Goal: Task Accomplishment & Management: Complete application form

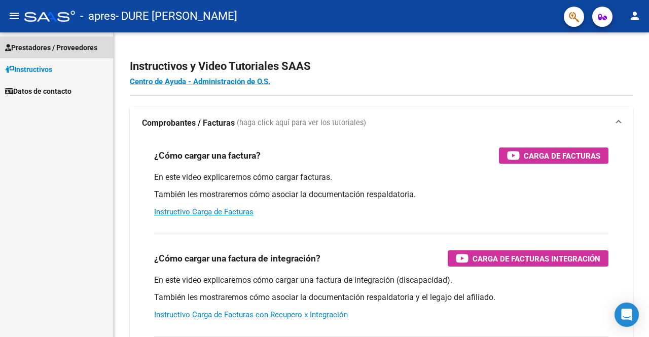
click at [63, 49] on span "Prestadores / Proveedores" at bounding box center [51, 47] width 92 height 11
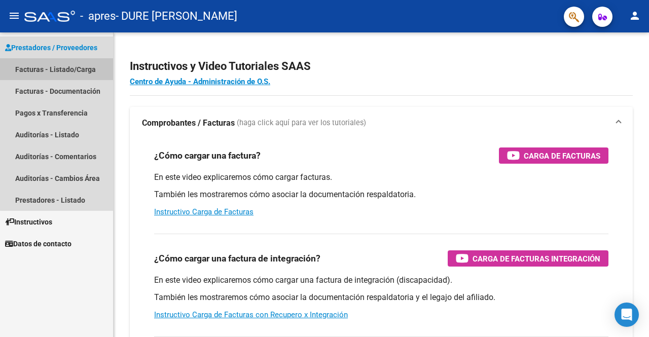
click at [62, 72] on link "Facturas - Listado/Carga" at bounding box center [56, 69] width 113 height 22
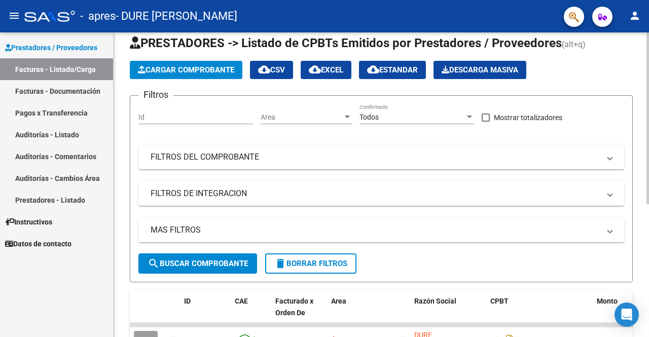
scroll to position [8, 0]
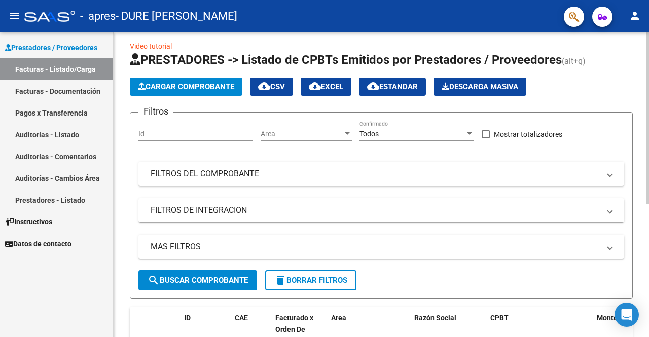
click at [642, 89] on div "Video tutorial PRESTADORES -> Listado de CPBTs Emitidos por Prestadores / Prove…" at bounding box center [383, 291] width 538 height 534
click at [307, 130] on span "Area" at bounding box center [302, 134] width 82 height 9
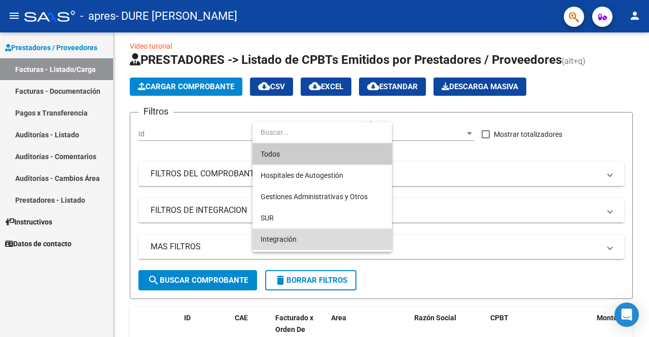
click at [302, 247] on span "Integración" at bounding box center [322, 239] width 123 height 21
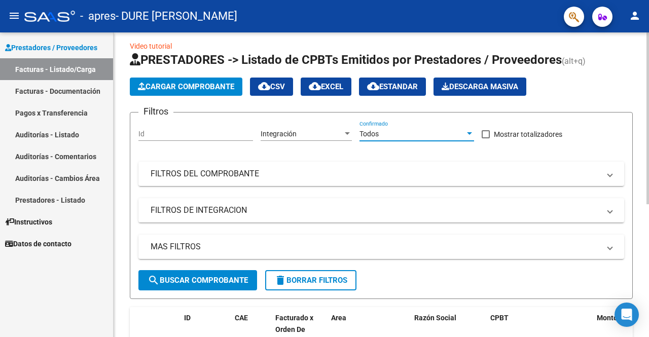
click at [383, 132] on div "Todos" at bounding box center [413, 134] width 106 height 9
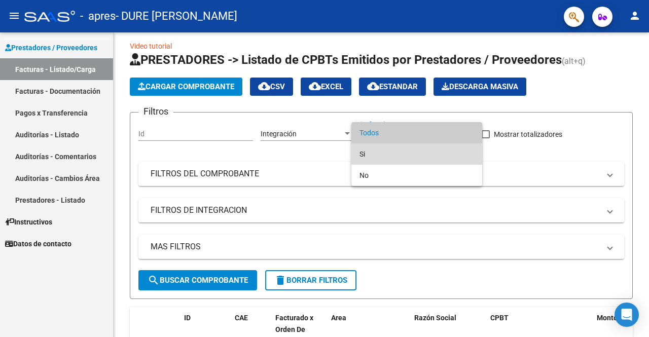
click at [379, 156] on span "Si" at bounding box center [417, 154] width 115 height 21
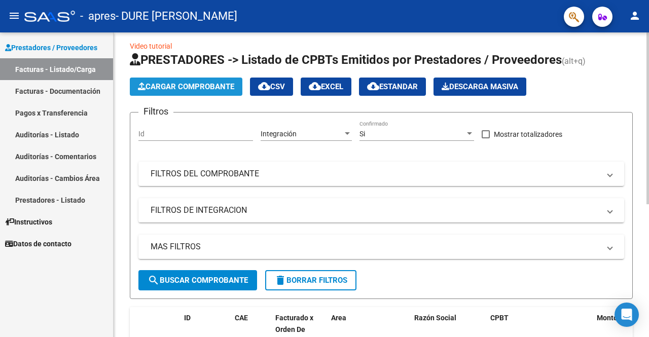
click at [189, 90] on span "Cargar Comprobante" at bounding box center [186, 86] width 96 height 9
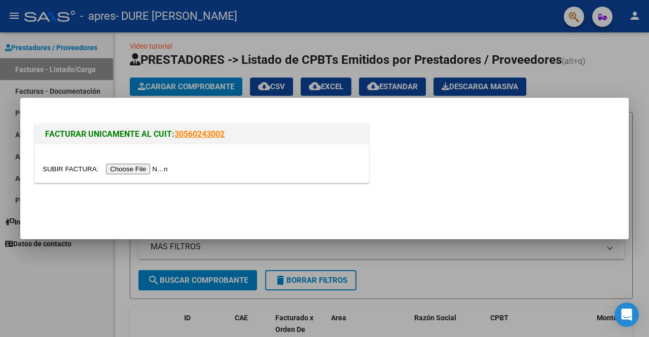
click at [142, 172] on input "file" at bounding box center [107, 169] width 128 height 11
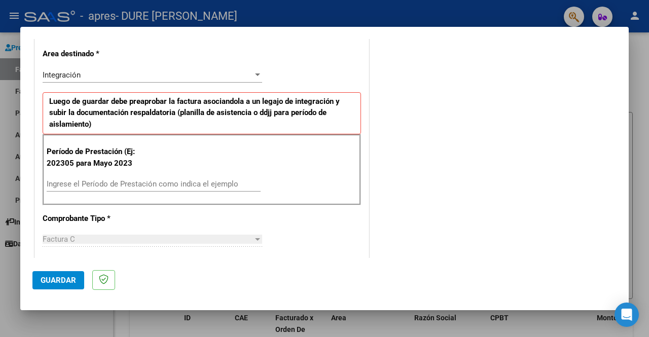
scroll to position [253, 0]
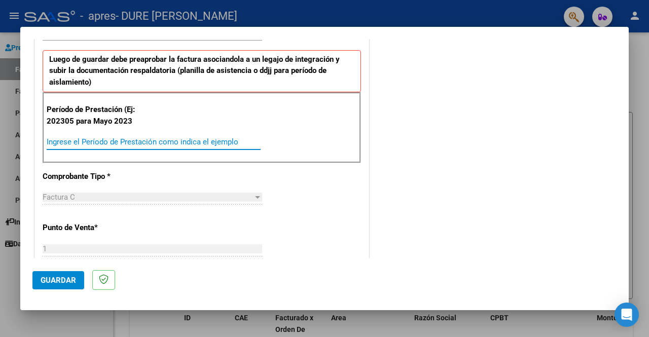
click at [79, 137] on input "Ingrese el Período de Prestación como indica el ejemplo" at bounding box center [154, 141] width 214 height 9
type input "202507"
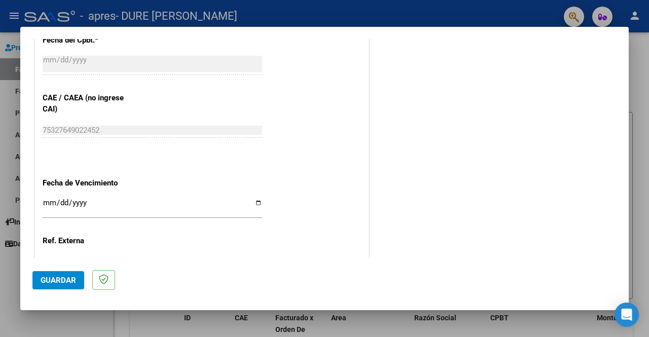
scroll to position [622, 0]
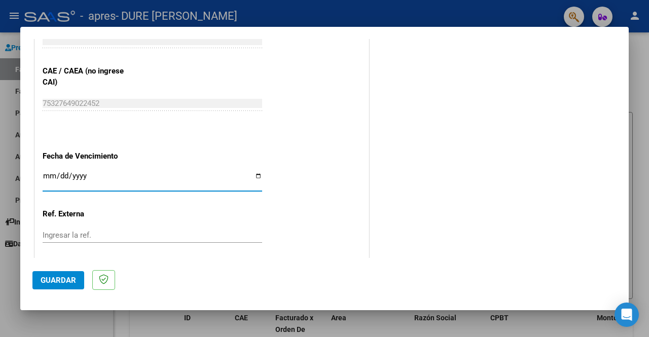
click at [57, 173] on input "Ingresar la fecha" at bounding box center [153, 180] width 220 height 16
click at [256, 172] on input "Ingresar la fecha" at bounding box center [153, 180] width 220 height 16
type input "[DATE]"
click at [64, 284] on span "Guardar" at bounding box center [59, 280] width 36 height 9
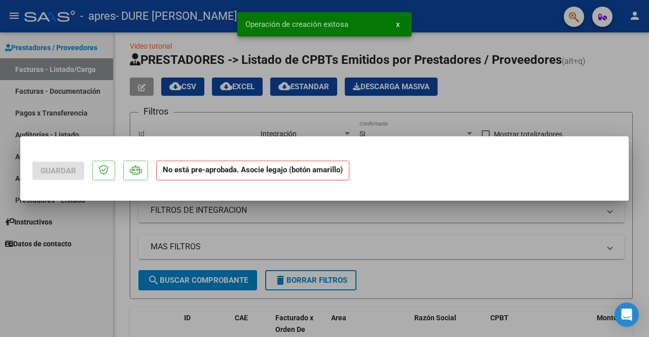
scroll to position [0, 0]
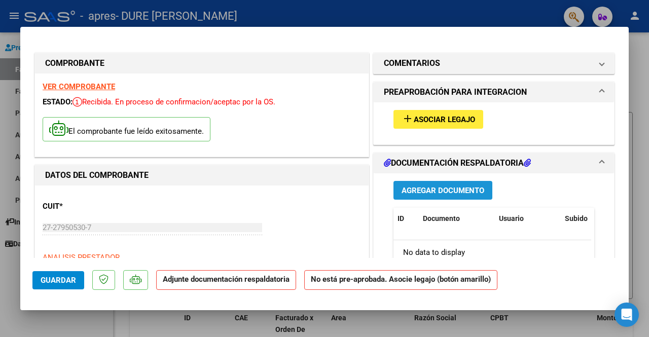
click at [428, 195] on button "Agregar Documento" at bounding box center [443, 190] width 99 height 19
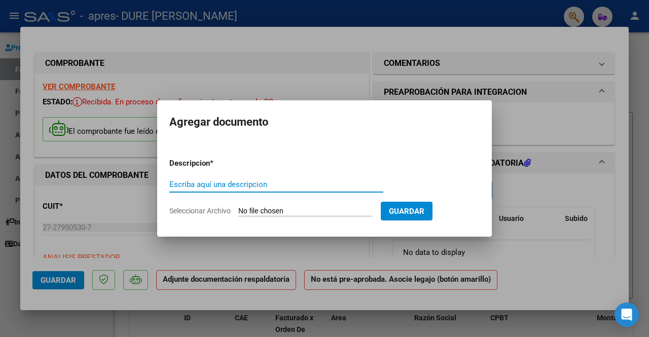
click at [259, 186] on input "Escriba aquí una descripcion" at bounding box center [276, 184] width 214 height 9
type input "p"
type input "Planilla de asistencia julio"
click at [311, 211] on input "Seleccionar Archivo" at bounding box center [305, 212] width 134 height 10
type input "C:\fakepath\planilla Zafira [PERSON_NAME].pdf"
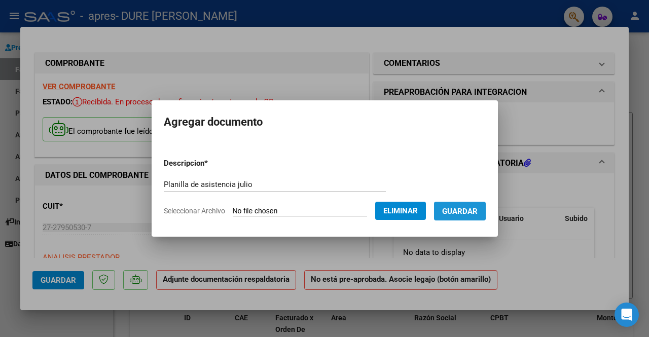
click at [460, 210] on span "Guardar" at bounding box center [460, 211] width 36 height 9
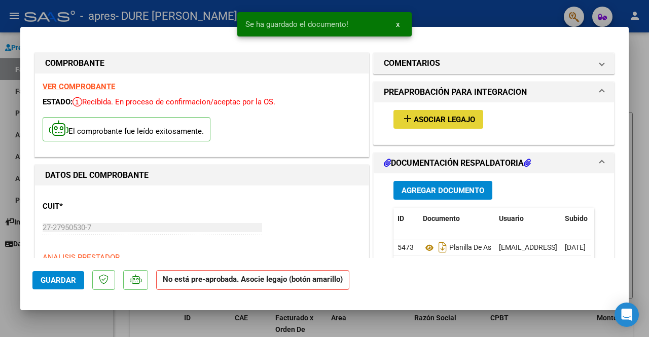
click at [435, 120] on span "Asociar Legajo" at bounding box center [444, 119] width 61 height 9
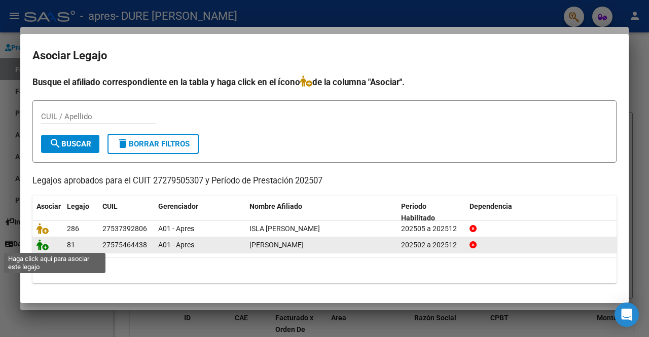
click at [44, 246] on icon at bounding box center [43, 244] width 12 height 11
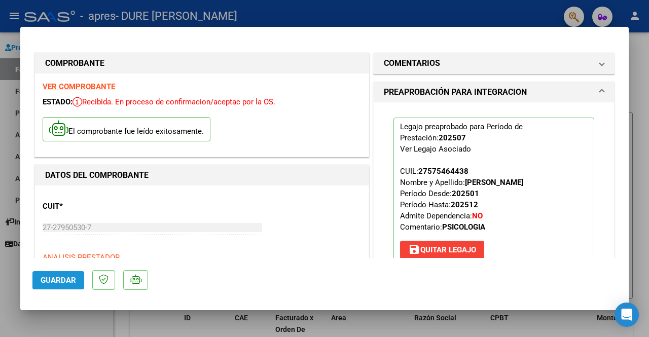
click at [65, 276] on span "Guardar" at bounding box center [59, 280] width 36 height 9
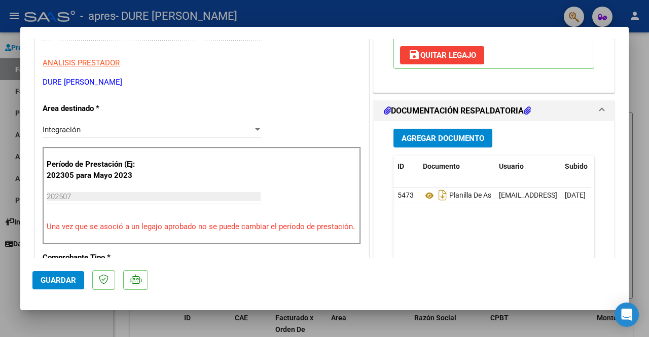
scroll to position [221, 0]
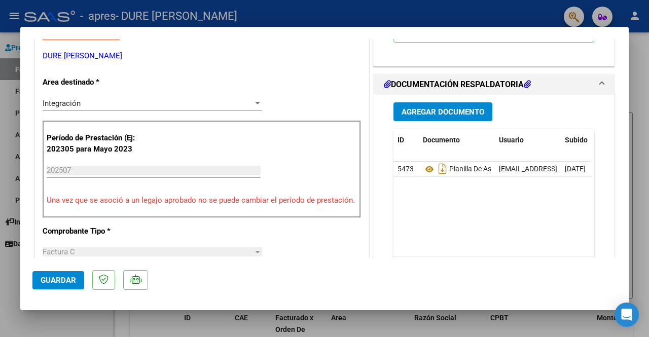
click at [440, 111] on span "Agregar Documento" at bounding box center [443, 112] width 83 height 9
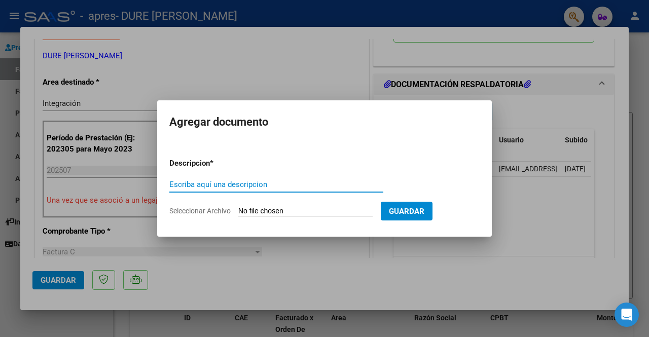
click at [262, 184] on input "Escriba aquí una descripcion" at bounding box center [276, 184] width 214 height 9
type input "factura [PERSON_NAME]"
click at [322, 212] on input "Seleccionar Archivo" at bounding box center [305, 212] width 134 height 10
type input "C:\fakepath\factura [PERSON_NAME].pdf"
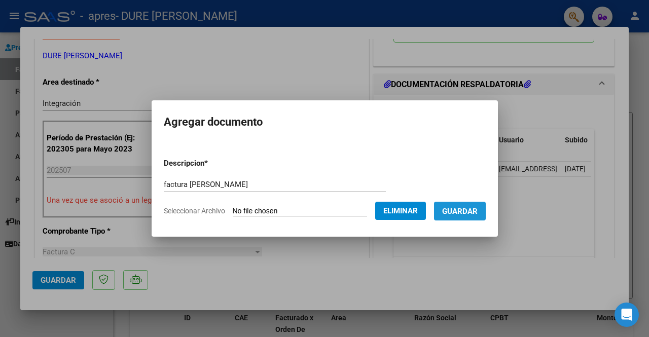
click at [466, 216] on button "Guardar" at bounding box center [460, 211] width 52 height 19
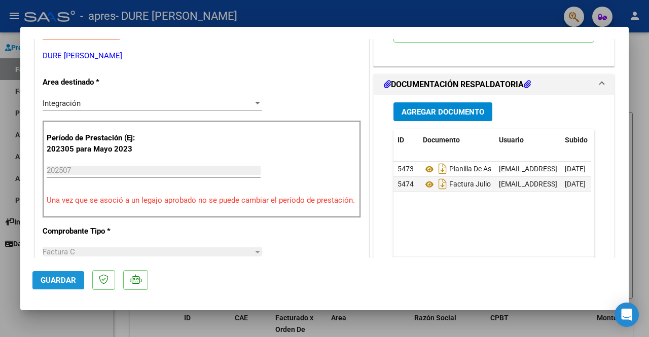
click at [72, 276] on span "Guardar" at bounding box center [59, 280] width 36 height 9
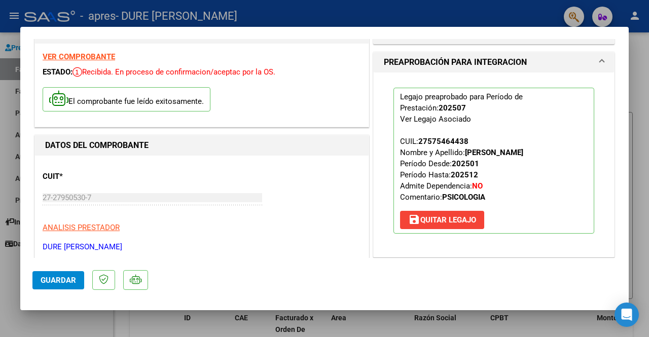
scroll to position [0, 0]
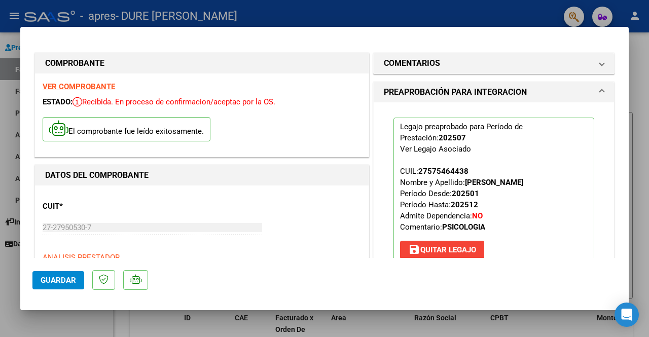
click at [649, 136] on div at bounding box center [324, 168] width 649 height 337
click at [649, 136] on div at bounding box center [648, 123] width 3 height 172
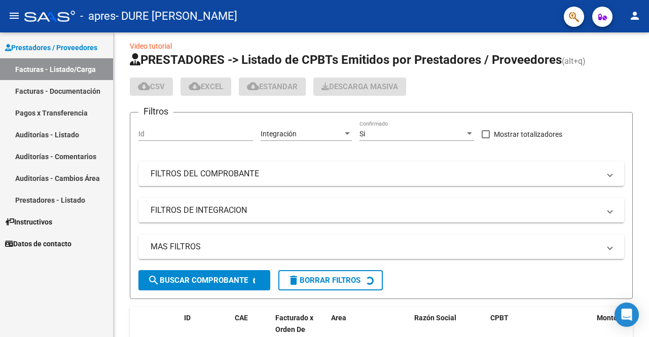
click at [649, 136] on div at bounding box center [648, 122] width 3 height 171
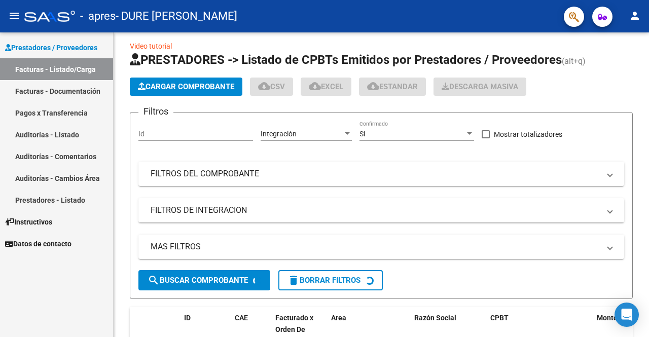
click at [649, 136] on div at bounding box center [648, 122] width 3 height 171
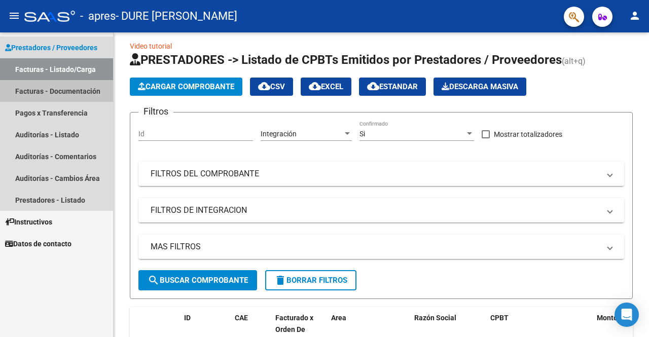
click at [72, 88] on link "Facturas - Documentación" at bounding box center [56, 91] width 113 height 22
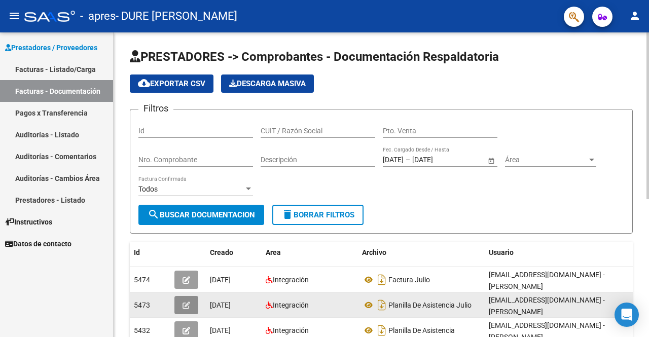
click at [186, 305] on icon "button" at bounding box center [187, 306] width 8 height 8
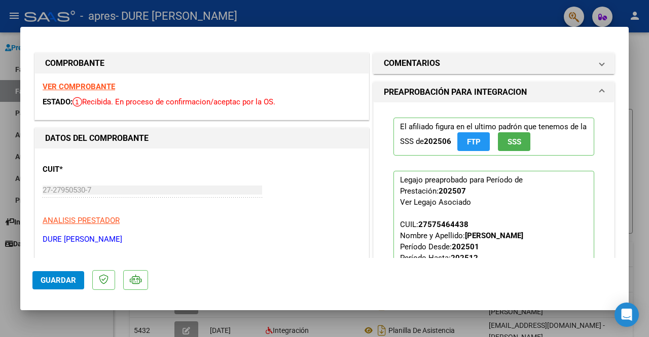
click at [649, 58] on div at bounding box center [324, 168] width 649 height 337
type input "$ 0,00"
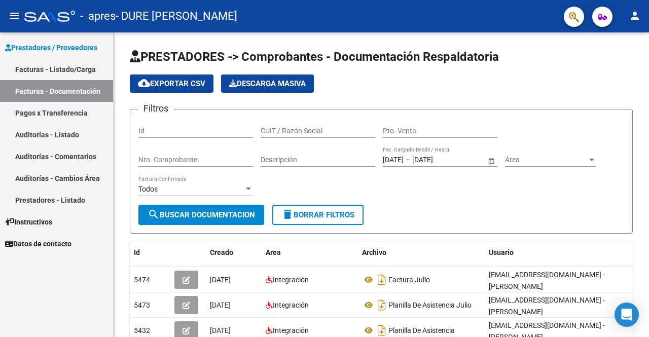
click at [649, 58] on div at bounding box center [648, 115] width 3 height 167
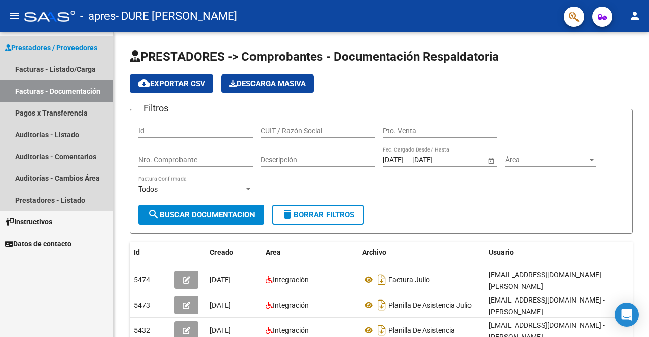
click at [57, 82] on link "Facturas - Documentación" at bounding box center [56, 91] width 113 height 22
click at [58, 89] on link "Facturas - Documentación" at bounding box center [56, 91] width 113 height 22
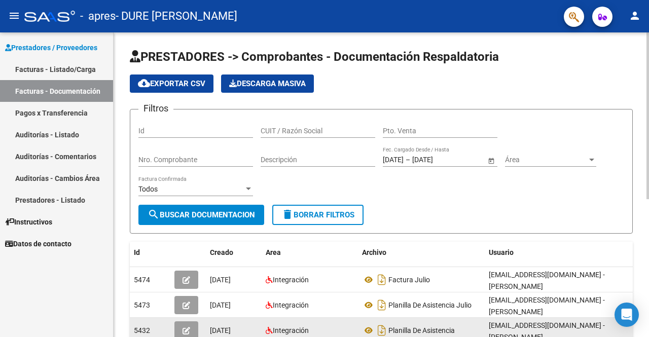
click at [315, 329] on div "Integración" at bounding box center [310, 331] width 88 height 12
click at [186, 332] on icon "button" at bounding box center [187, 331] width 8 height 8
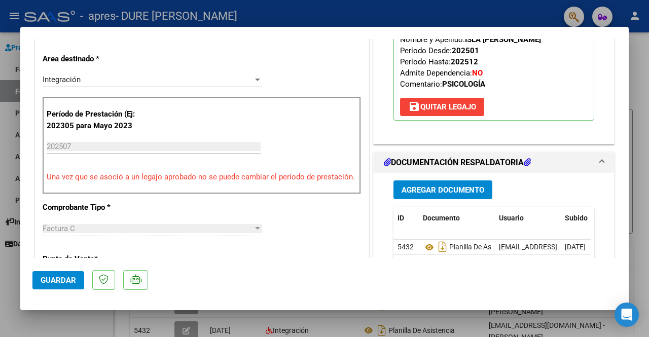
scroll to position [218, 0]
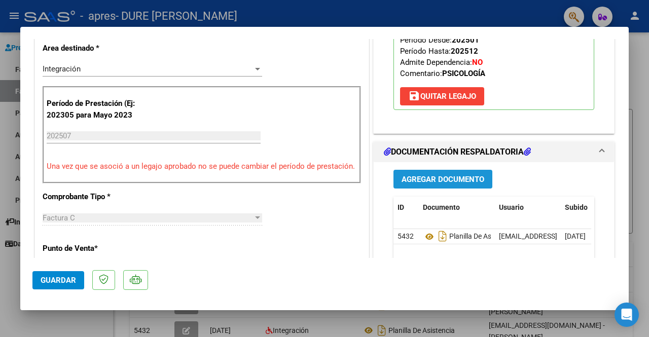
click at [420, 176] on span "Agregar Documento" at bounding box center [443, 179] width 83 height 9
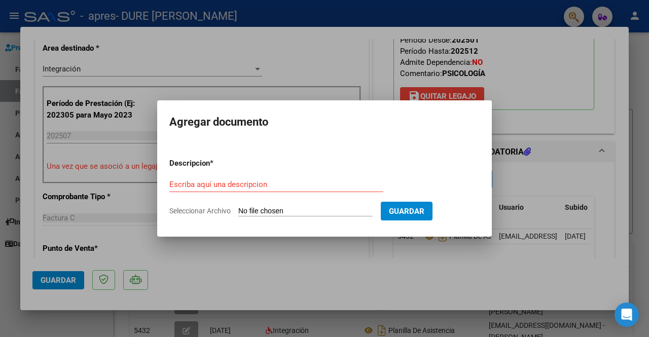
click at [199, 179] on div "Escriba aquí una descripcion" at bounding box center [276, 184] width 214 height 15
type input "factura [PERSON_NAME]"
click at [335, 208] on input "Seleccionar Archivo" at bounding box center [305, 212] width 134 height 10
type input "C:\fakepath\Factura [PERSON_NAME] Isla Julio.pdf"
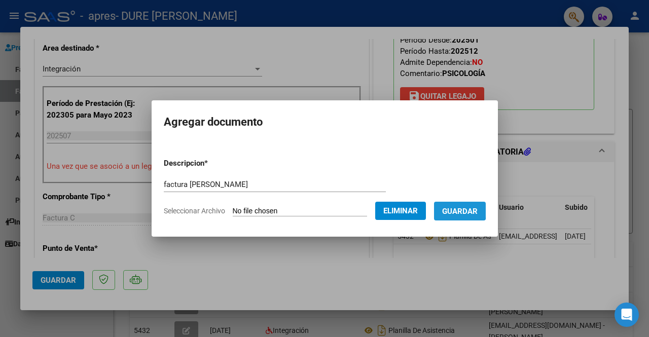
click at [462, 209] on span "Guardar" at bounding box center [460, 211] width 36 height 9
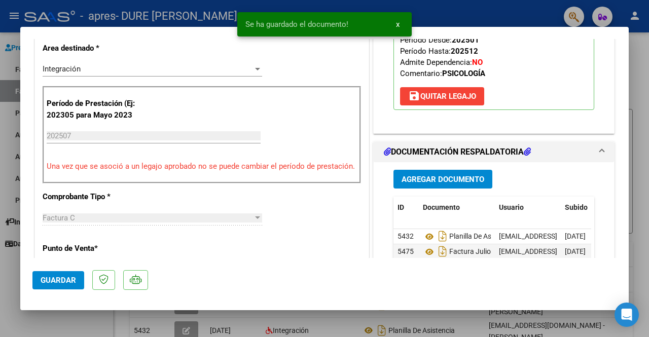
click at [636, 67] on div at bounding box center [324, 168] width 649 height 337
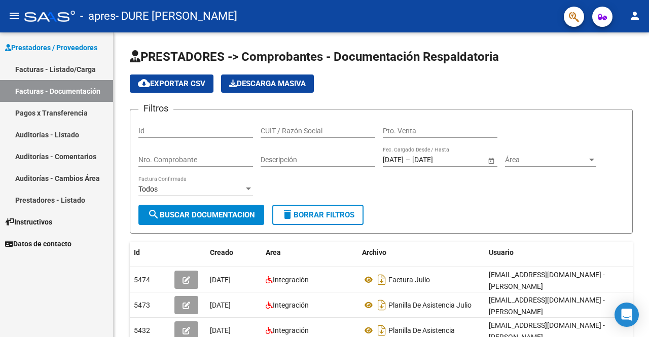
scroll to position [2, 0]
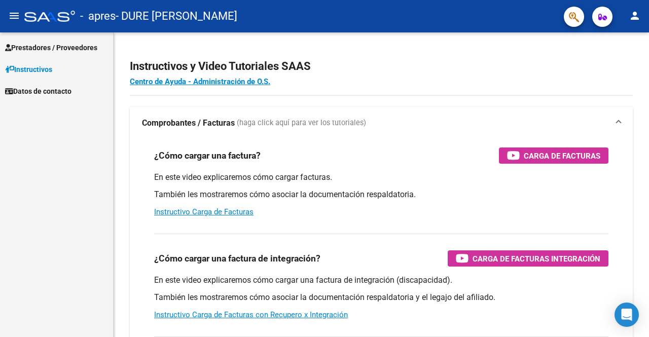
click at [51, 47] on span "Prestadores / Proveedores" at bounding box center [51, 47] width 92 height 11
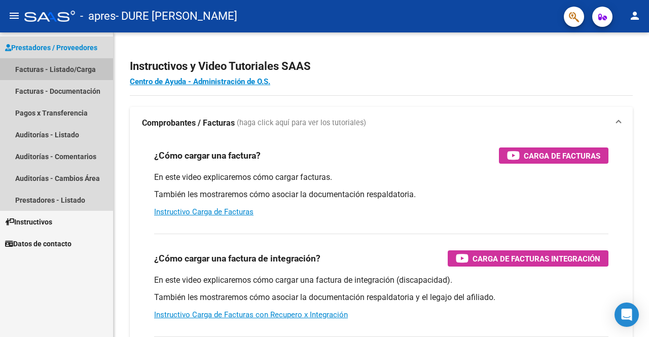
click at [69, 66] on link "Facturas - Listado/Carga" at bounding box center [56, 69] width 113 height 22
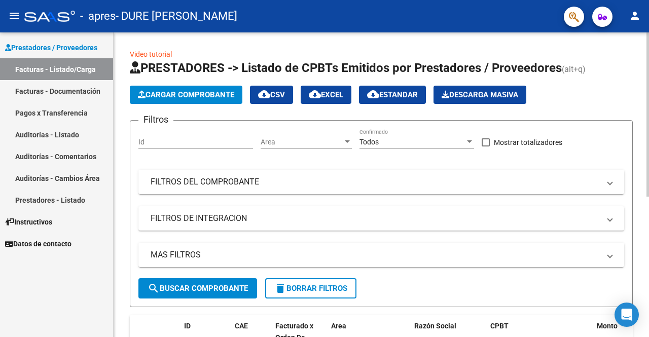
click at [193, 92] on span "Cargar Comprobante" at bounding box center [186, 94] width 96 height 9
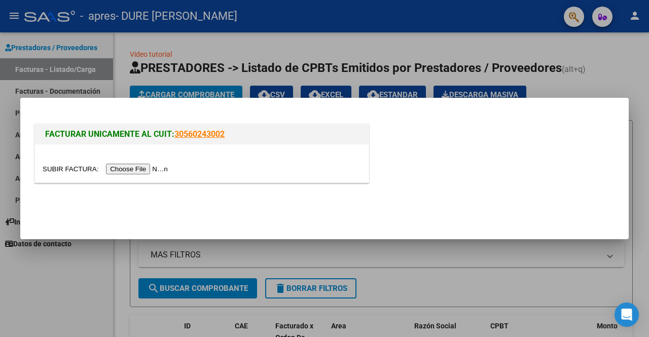
click at [59, 299] on div at bounding box center [324, 168] width 649 height 337
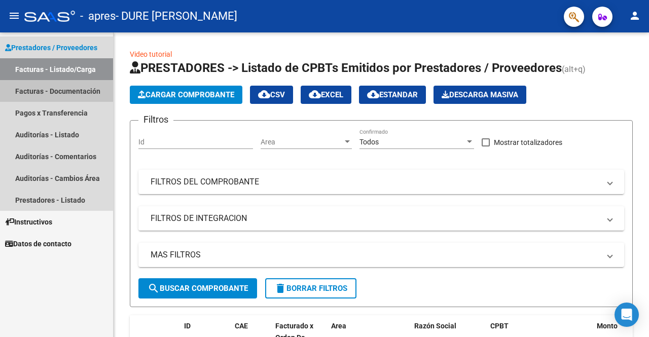
click at [52, 97] on link "Facturas - Documentación" at bounding box center [56, 91] width 113 height 22
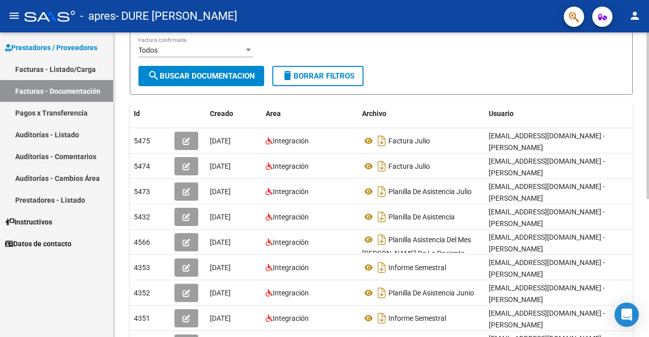
scroll to position [143, 0]
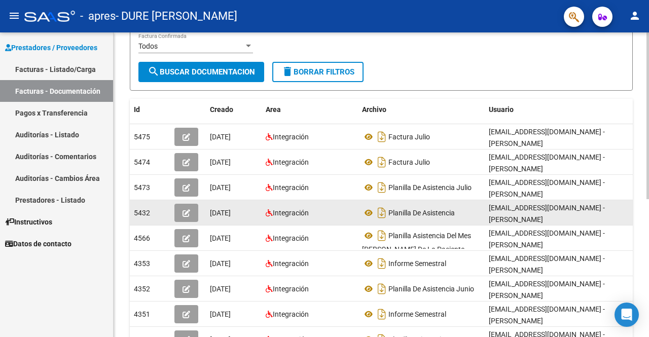
click at [444, 214] on span "Planilla De Asistencia" at bounding box center [422, 213] width 66 height 8
click at [186, 214] on icon "button" at bounding box center [187, 214] width 8 height 8
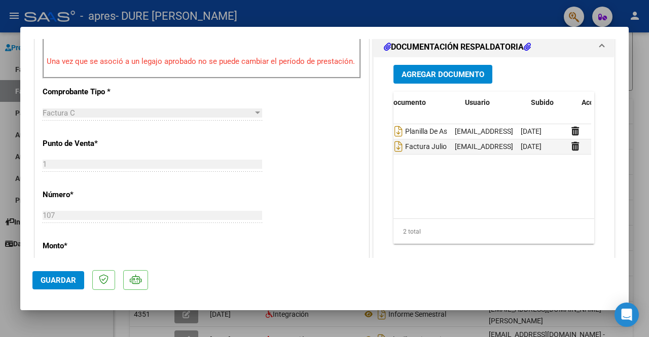
scroll to position [0, 71]
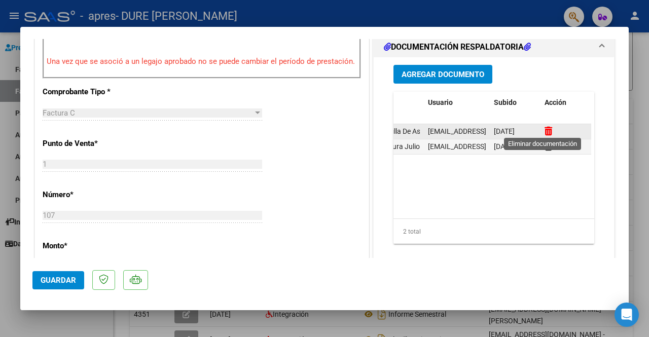
click at [545, 128] on icon at bounding box center [549, 131] width 8 height 10
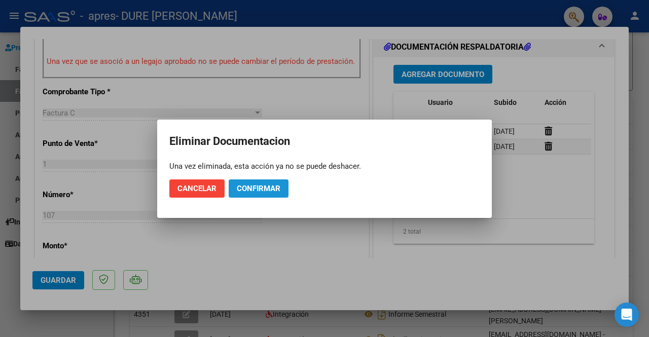
click at [241, 186] on span "Confirmar" at bounding box center [259, 188] width 44 height 9
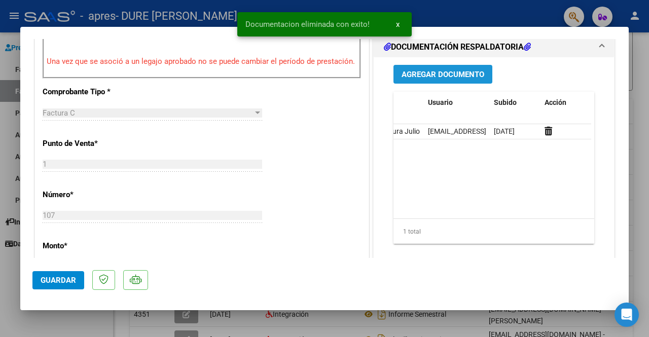
click at [408, 71] on span "Agregar Documento" at bounding box center [443, 74] width 83 height 9
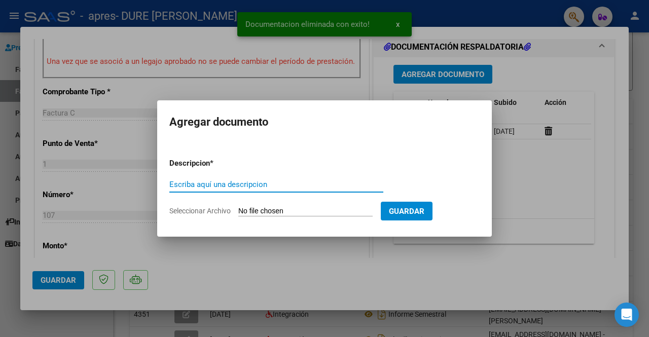
click at [255, 184] on input "Escriba aquí una descripcion" at bounding box center [276, 184] width 214 height 9
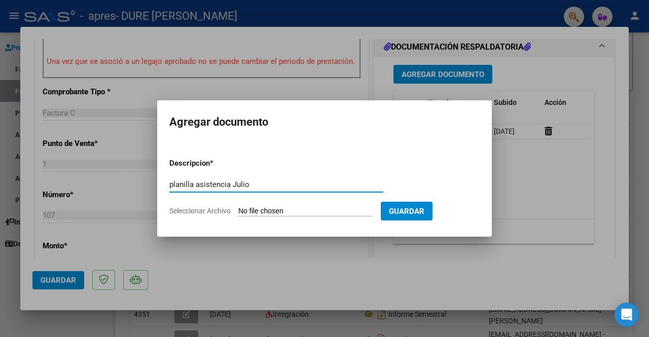
type input "planilla asistencia Julio"
click at [268, 208] on input "Seleccionar Archivo" at bounding box center [305, 212] width 134 height 10
type input "C:\fakepath\planilla NUEVA Nahiara JULIO.pdf"
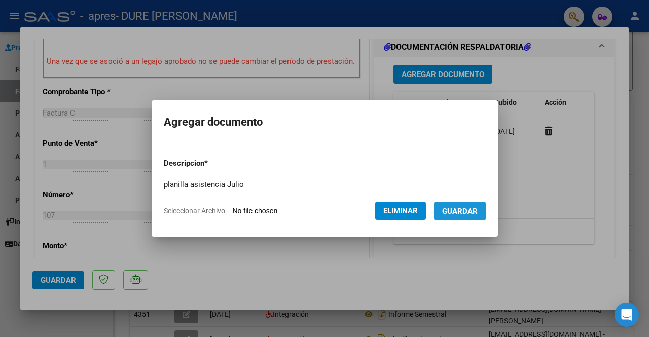
click at [478, 218] on button "Guardar" at bounding box center [460, 211] width 52 height 19
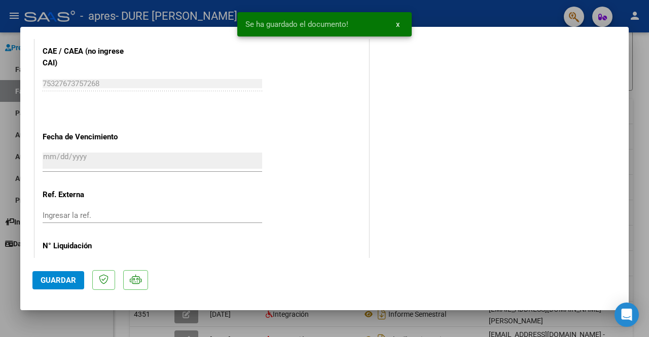
scroll to position [661, 0]
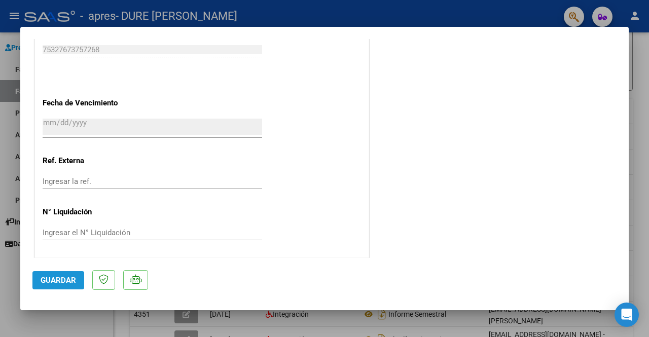
click at [60, 282] on span "Guardar" at bounding box center [59, 280] width 36 height 9
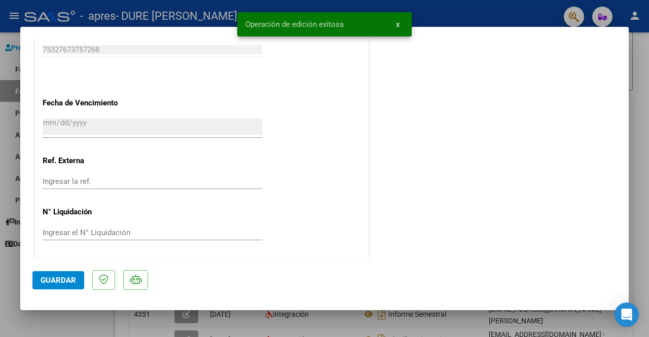
click at [329, 326] on div at bounding box center [324, 168] width 649 height 337
type input "$ 0,00"
